Goal: Task Accomplishment & Management: Use online tool/utility

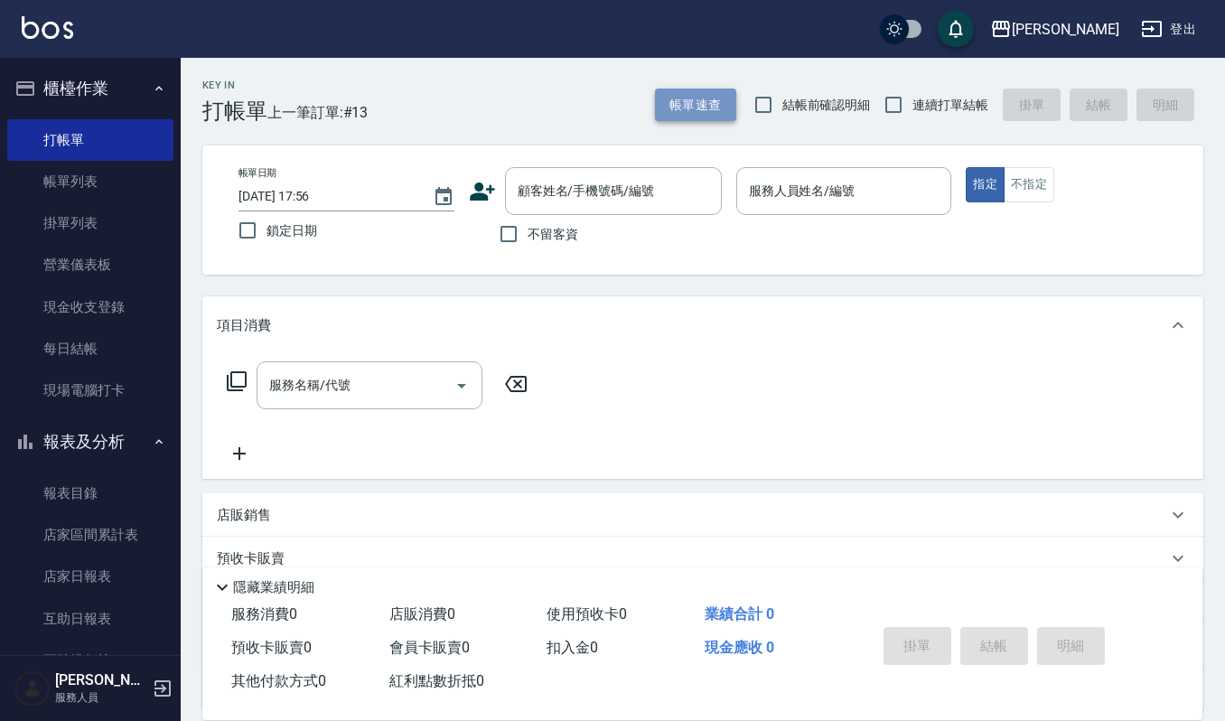
click at [691, 95] on button "帳單速查" at bounding box center [695, 105] width 81 height 33
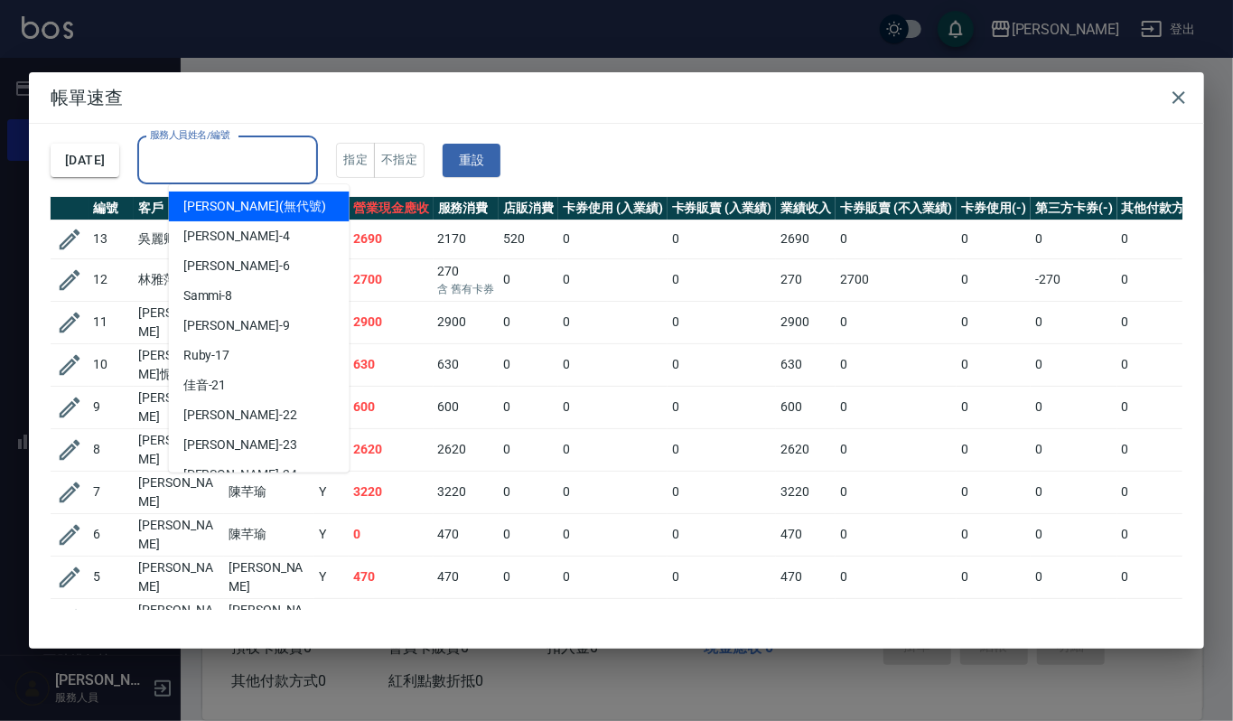
drag, startPoint x: 302, startPoint y: 155, endPoint x: 298, endPoint y: 168, distance: 13.2
click at [298, 155] on input "服務人員姓名/編號" at bounding box center [227, 161] width 164 height 32
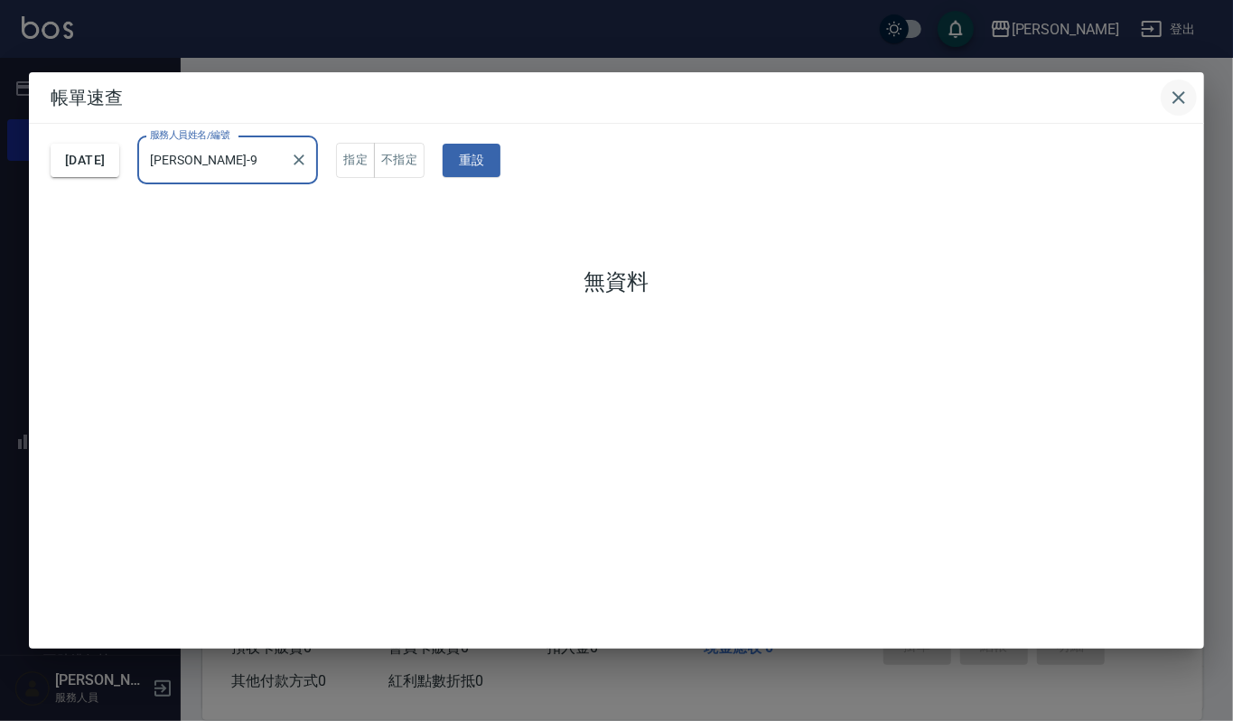
type input "[PERSON_NAME]-9"
click at [1164, 101] on button "button" at bounding box center [1179, 98] width 36 height 36
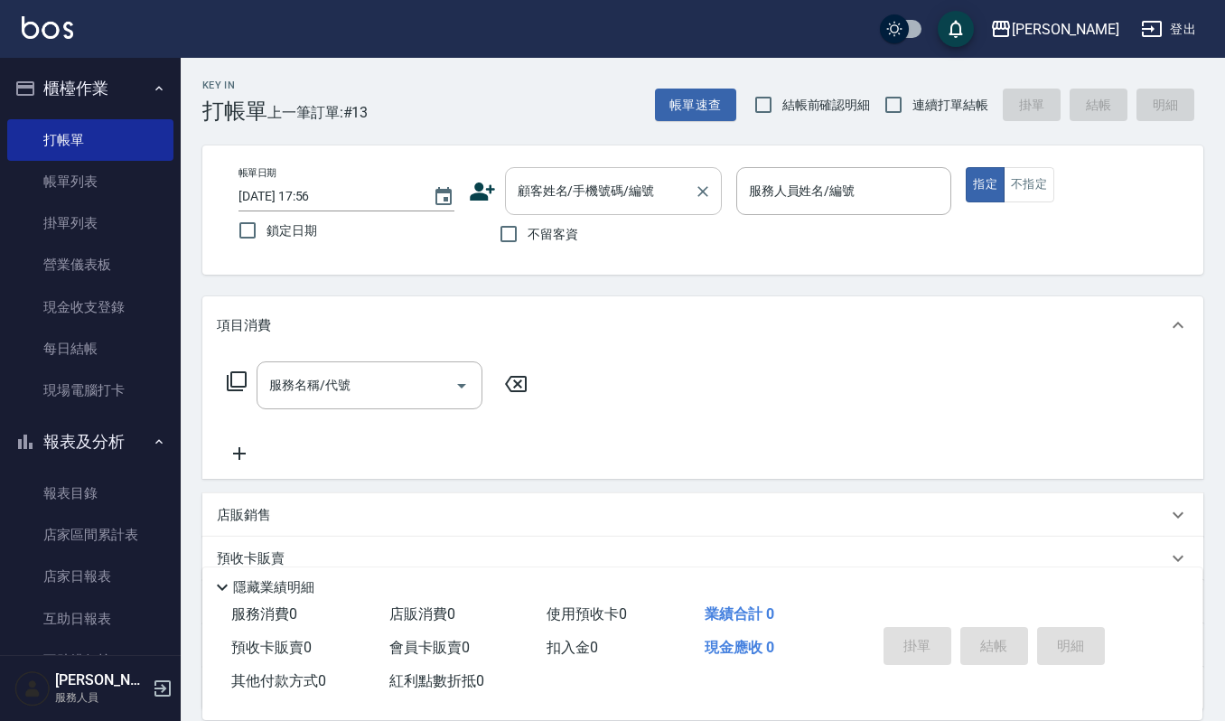
click at [623, 192] on input "顧客姓名/手機號碼/編號" at bounding box center [599, 191] width 173 height 32
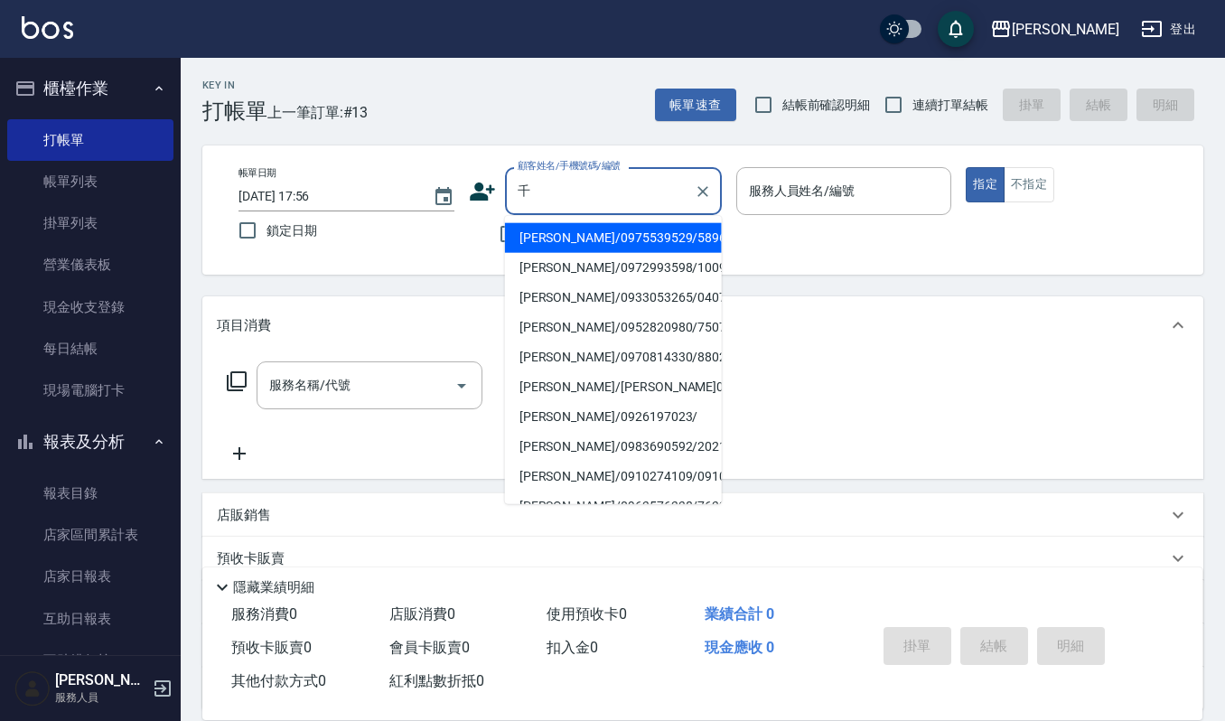
click at [649, 239] on li "[PERSON_NAME]/0975539529/5896" at bounding box center [613, 238] width 217 height 30
type input "[PERSON_NAME]/0975539529/5896"
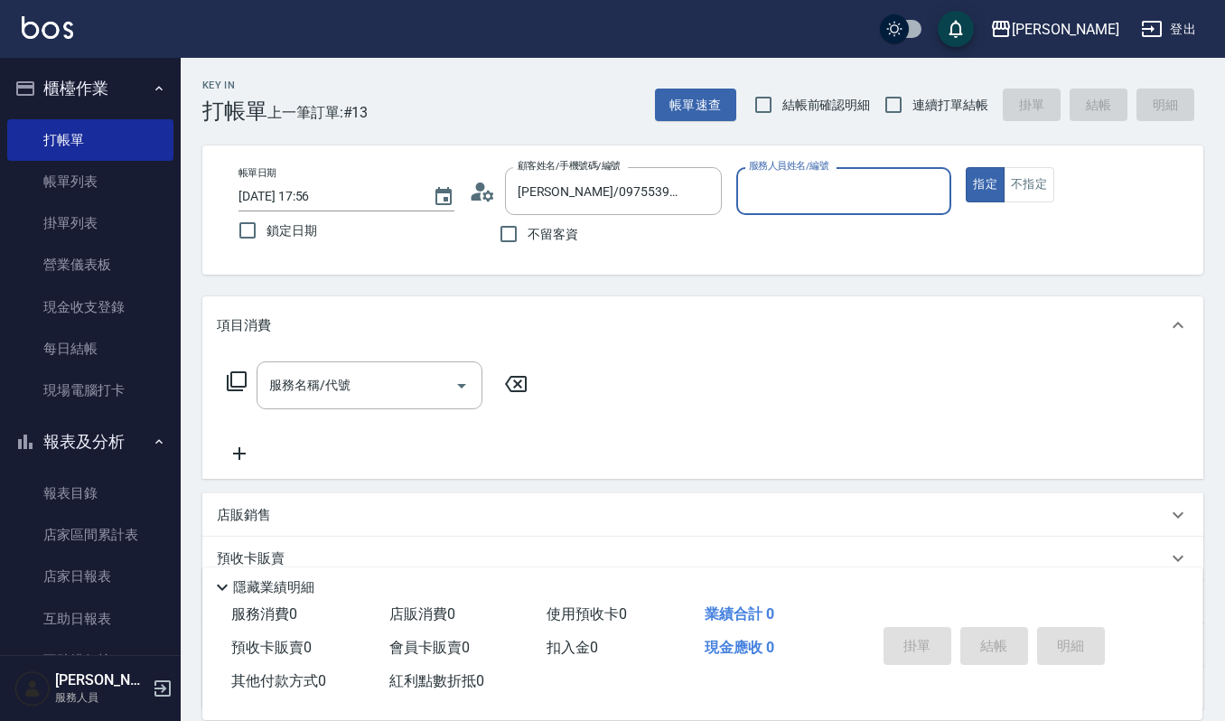
type input "[PERSON_NAME]-9"
click at [432, 385] on input "服務名稱/代號" at bounding box center [356, 385] width 182 height 32
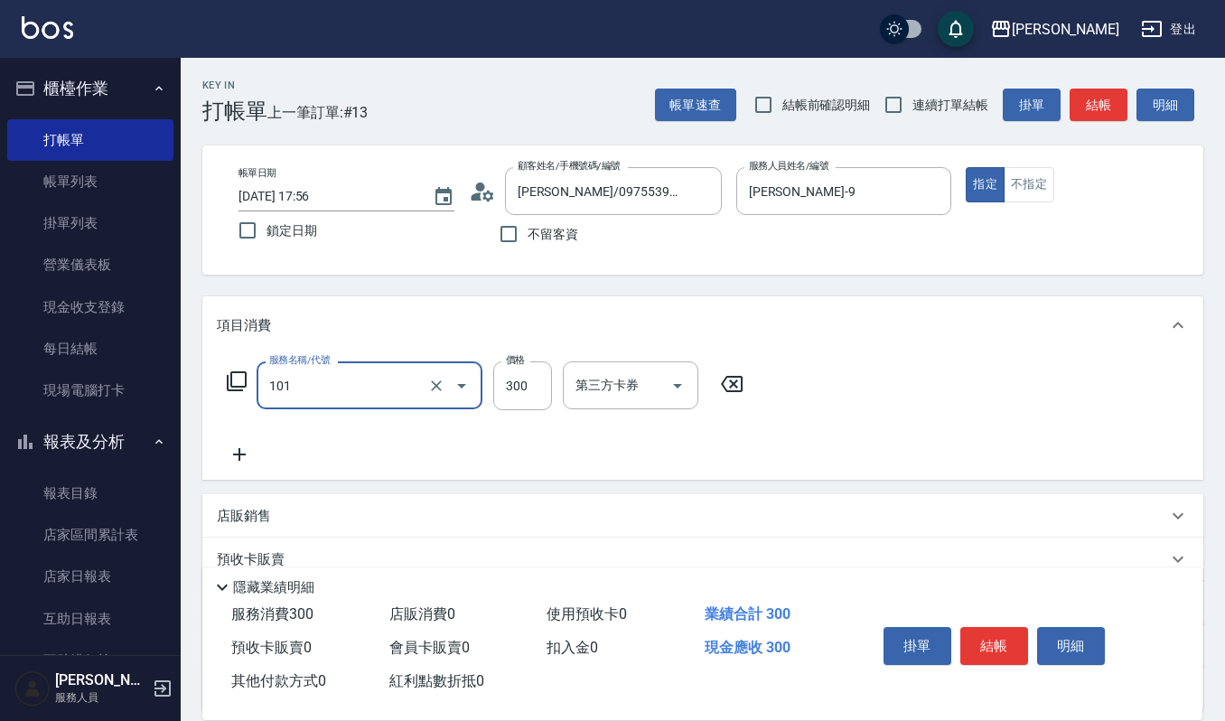
type input "一般洗髮(101)"
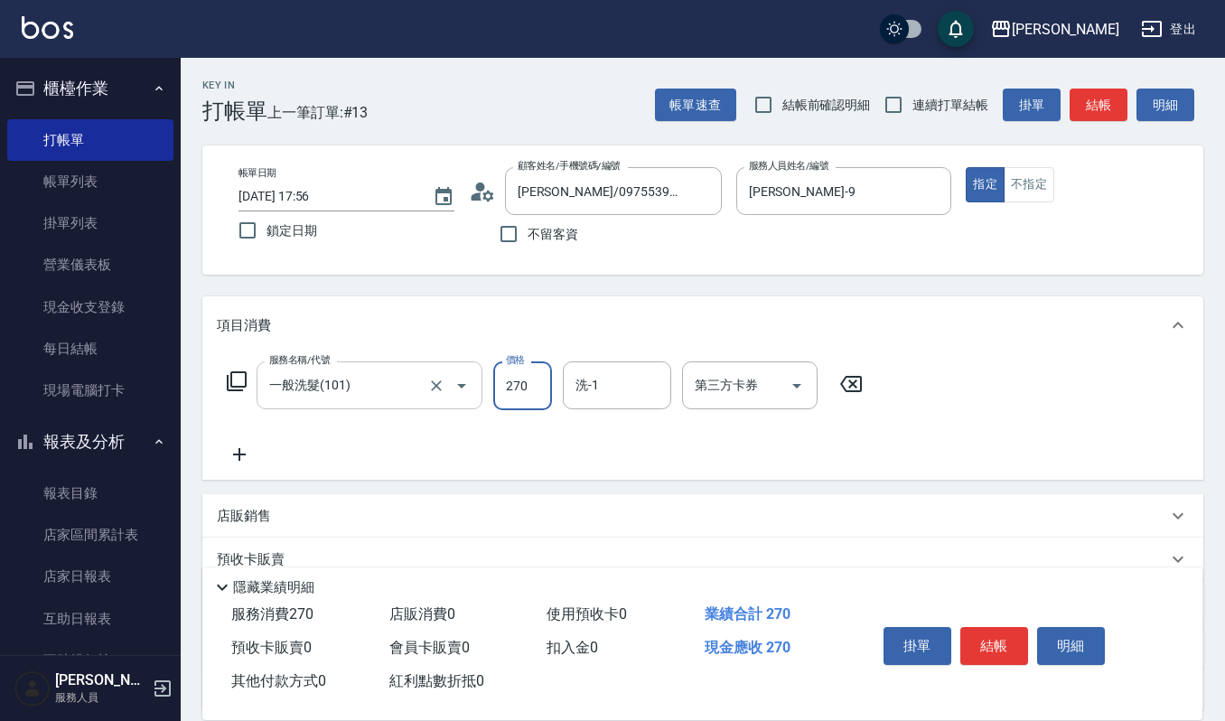
type input "270"
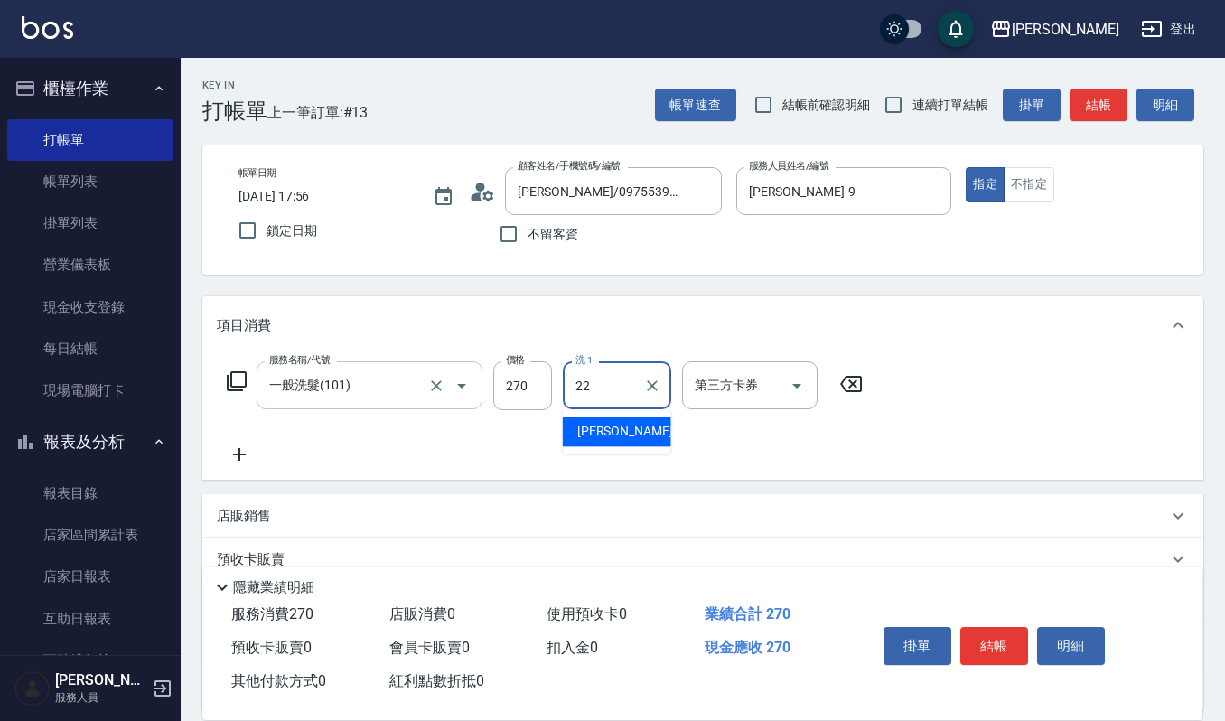
type input "宜芳-22"
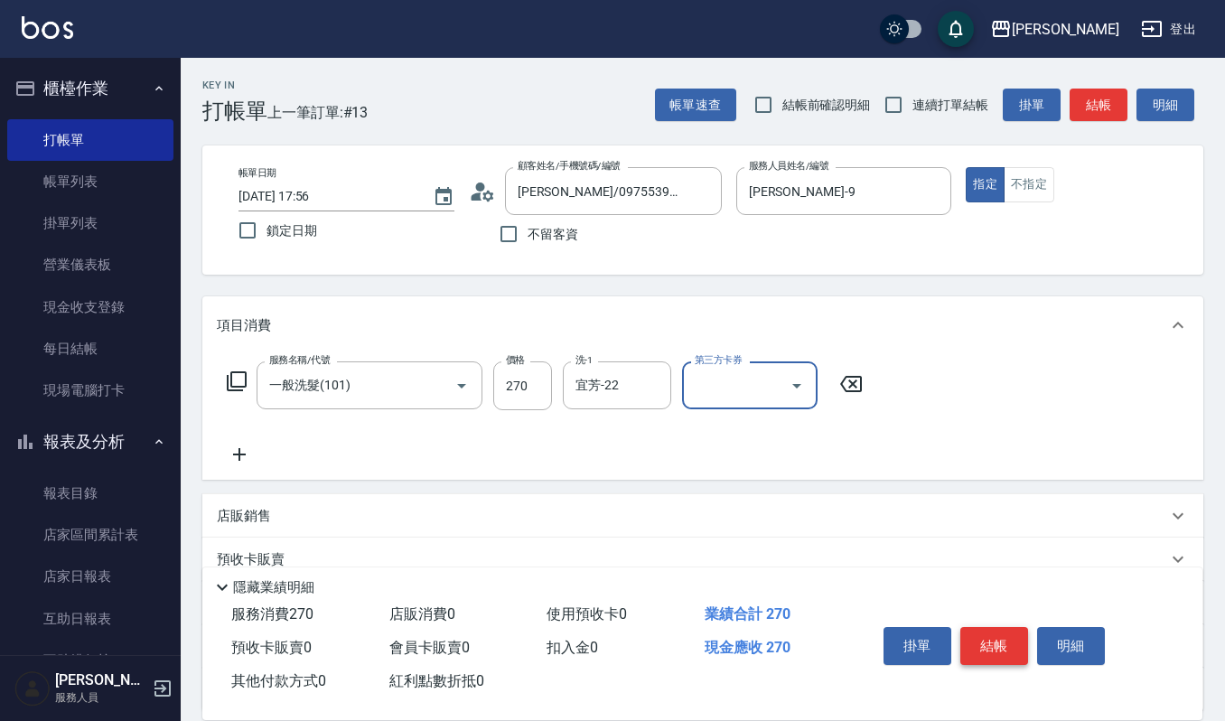
click at [997, 633] on button "結帳" at bounding box center [994, 646] width 68 height 38
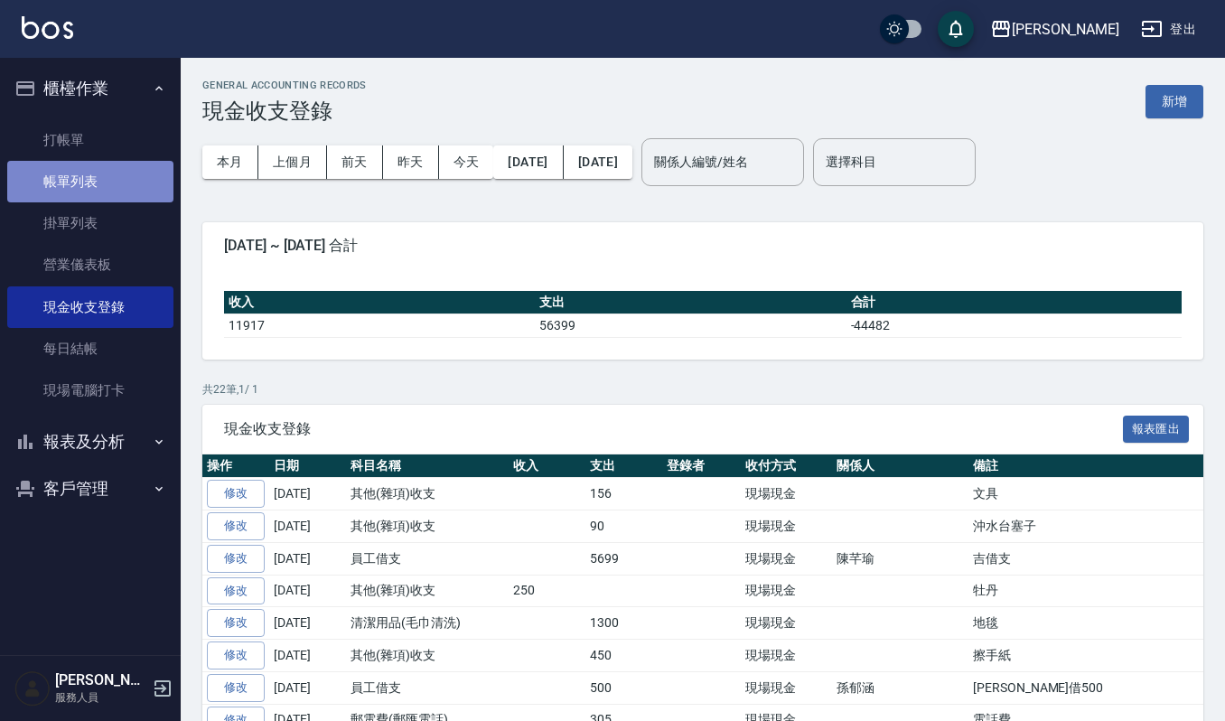
click at [125, 182] on link "帳單列表" at bounding box center [90, 182] width 166 height 42
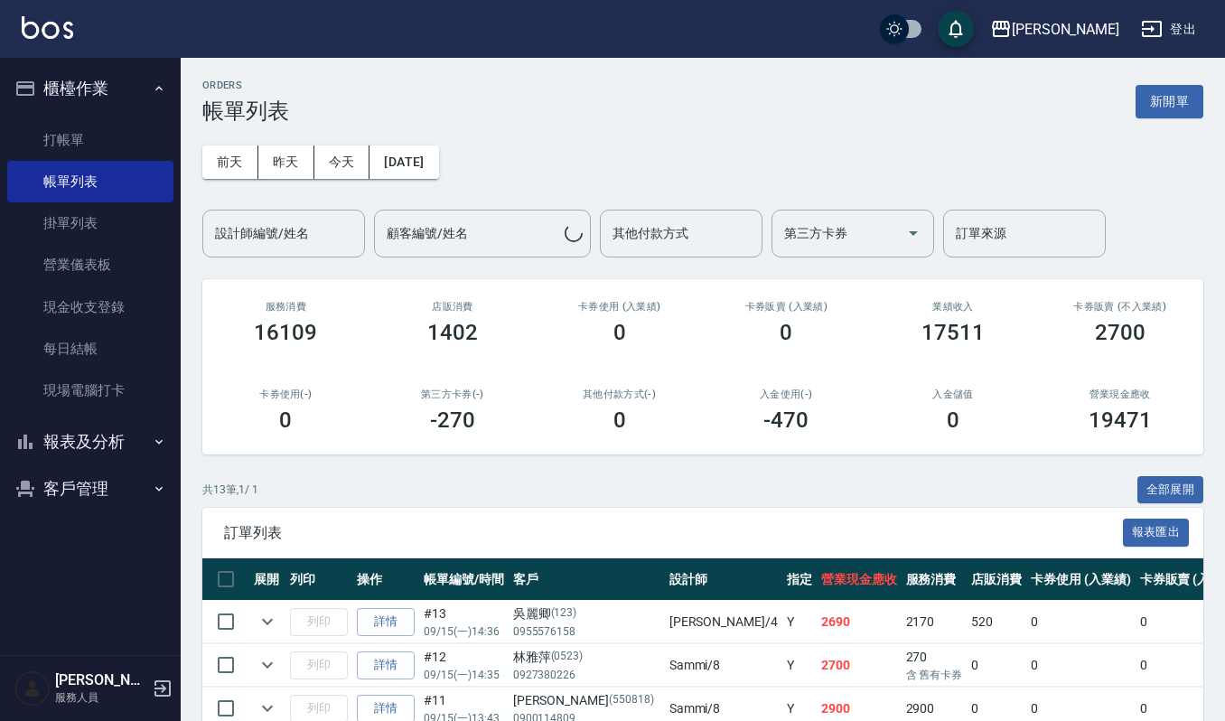
click at [108, 431] on button "報表及分析" at bounding box center [90, 441] width 166 height 47
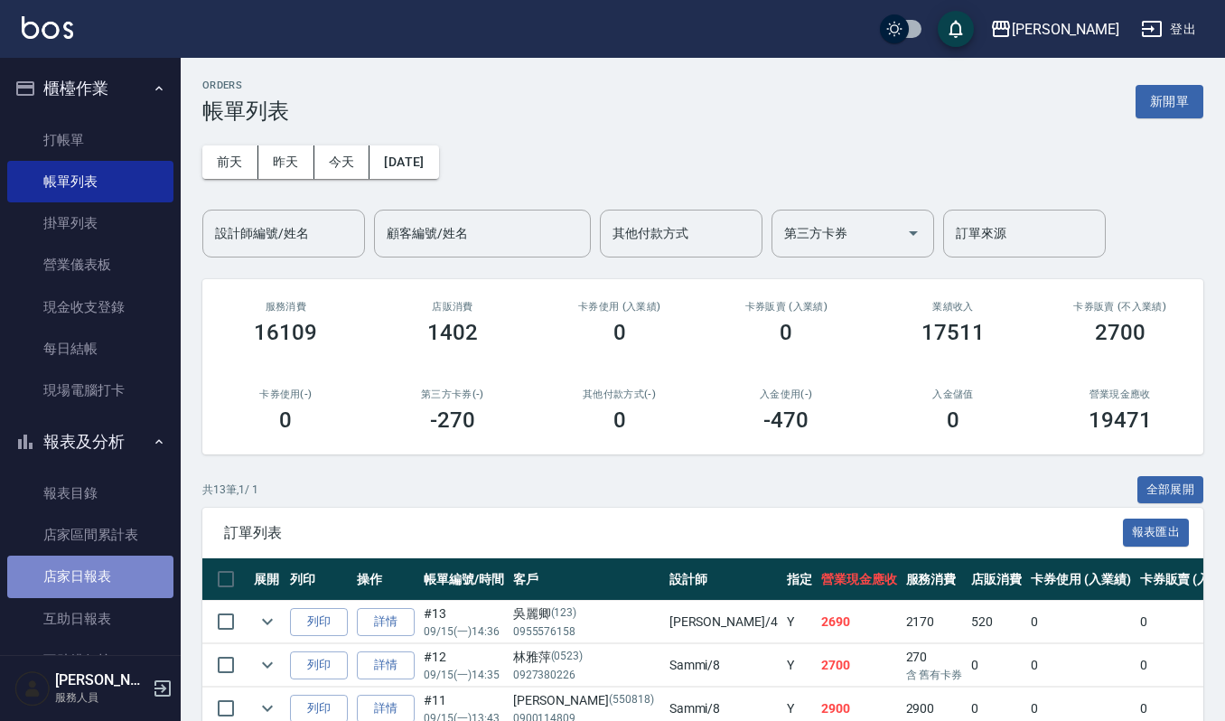
click at [99, 558] on link "店家日報表" at bounding box center [90, 577] width 166 height 42
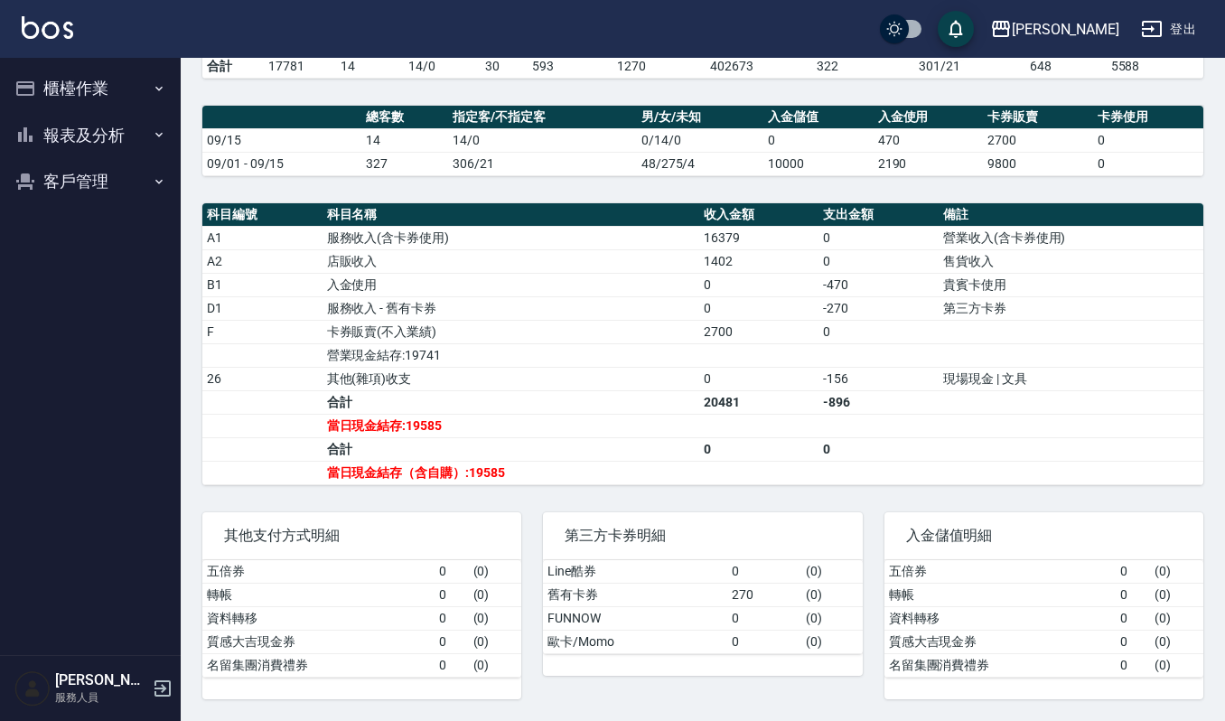
scroll to position [453, 0]
